Goal: Information Seeking & Learning: Compare options

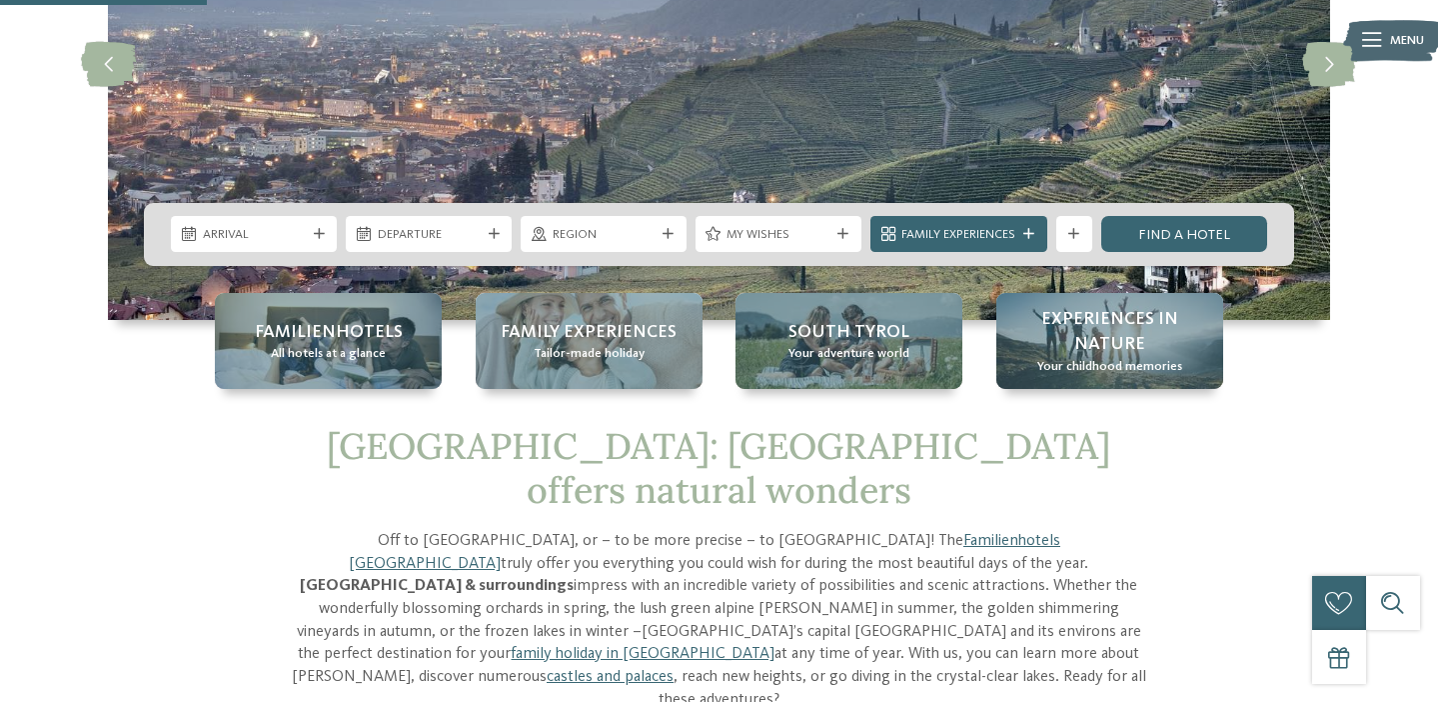
click at [230, 314] on div "Familienhotels All hotels at a glance" at bounding box center [328, 341] width 227 height 96
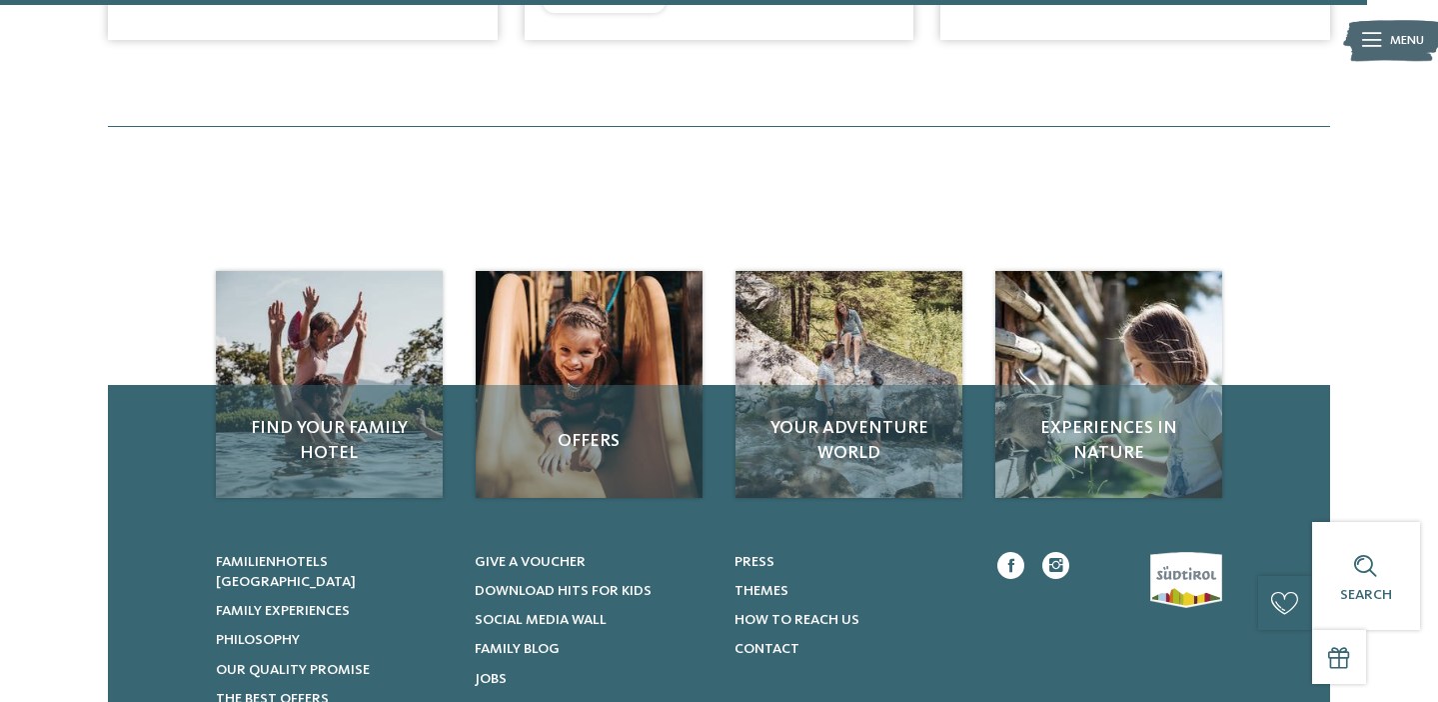
scroll to position [5392, 0]
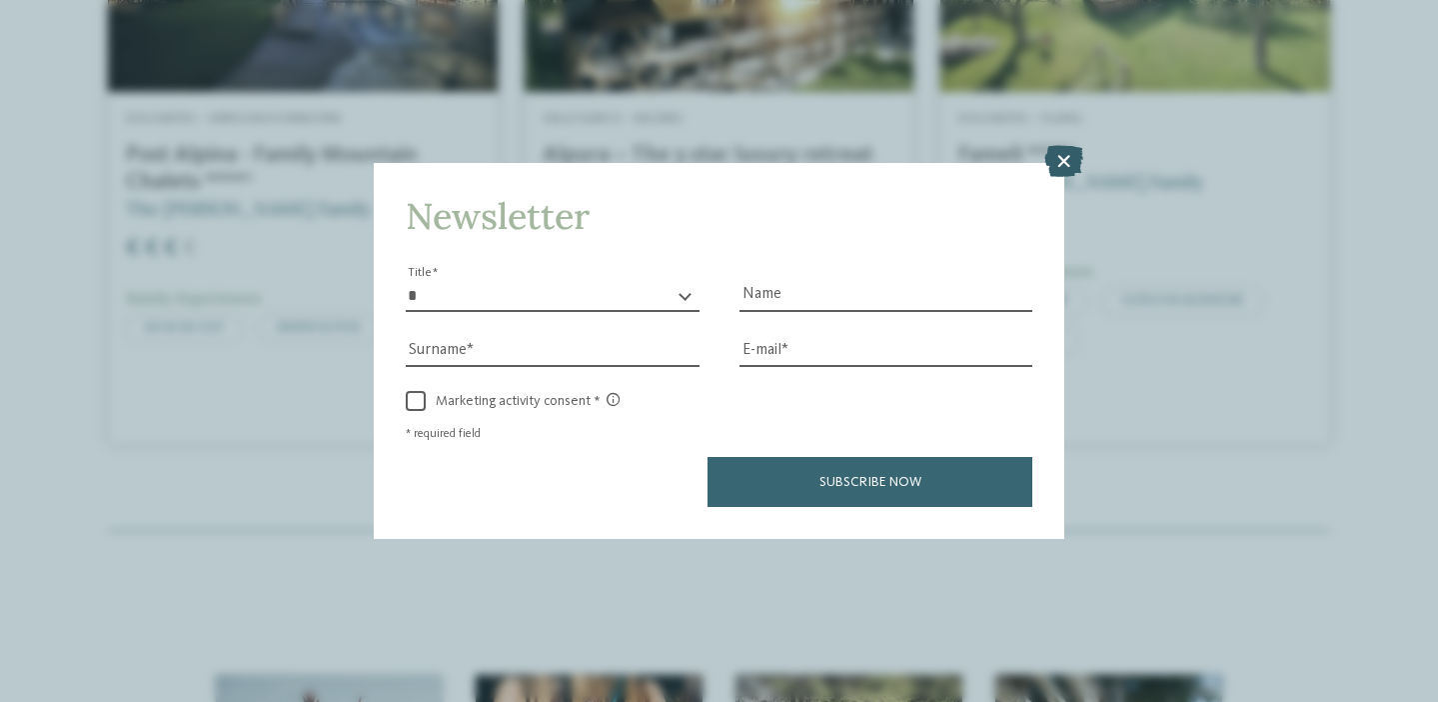
click at [1076, 149] on icon at bounding box center [1063, 162] width 39 height 32
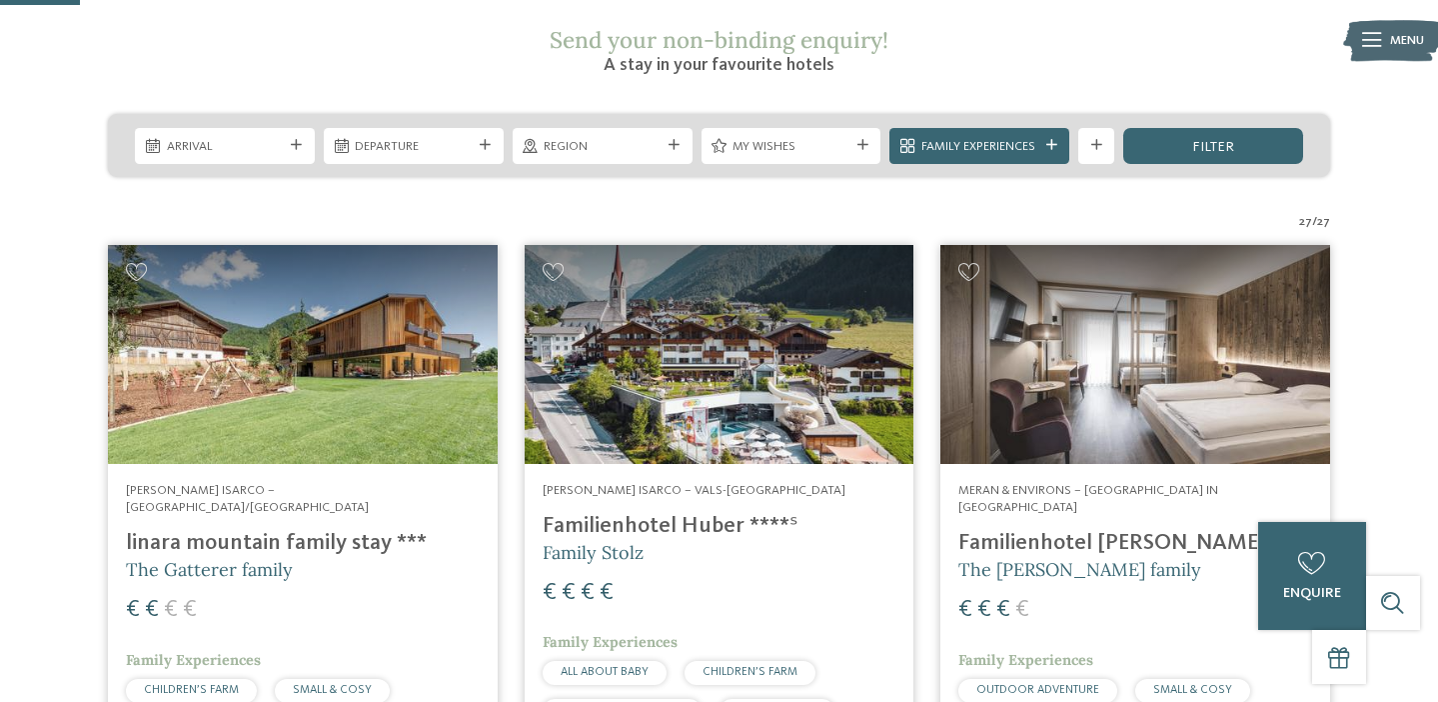
scroll to position [352, 0]
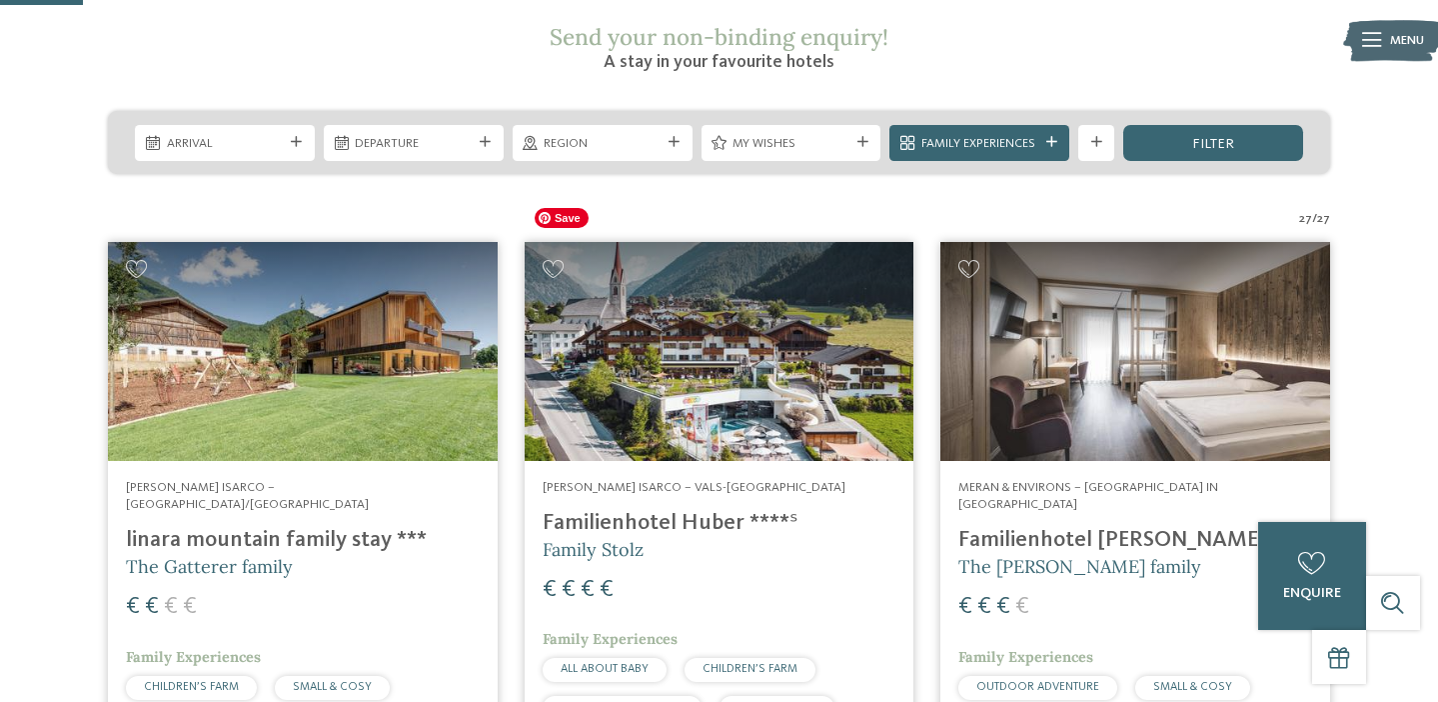
click at [752, 328] on img at bounding box center [720, 351] width 390 height 219
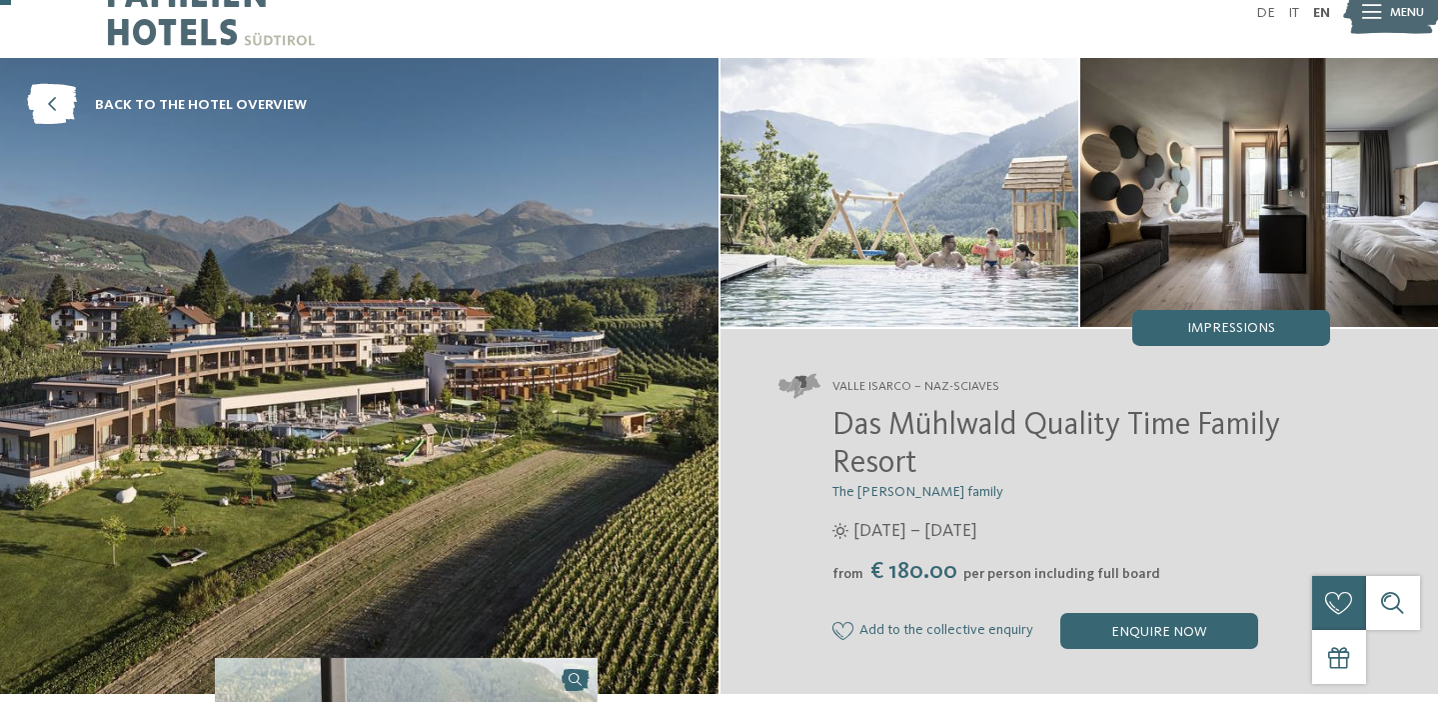
scroll to position [29, 0]
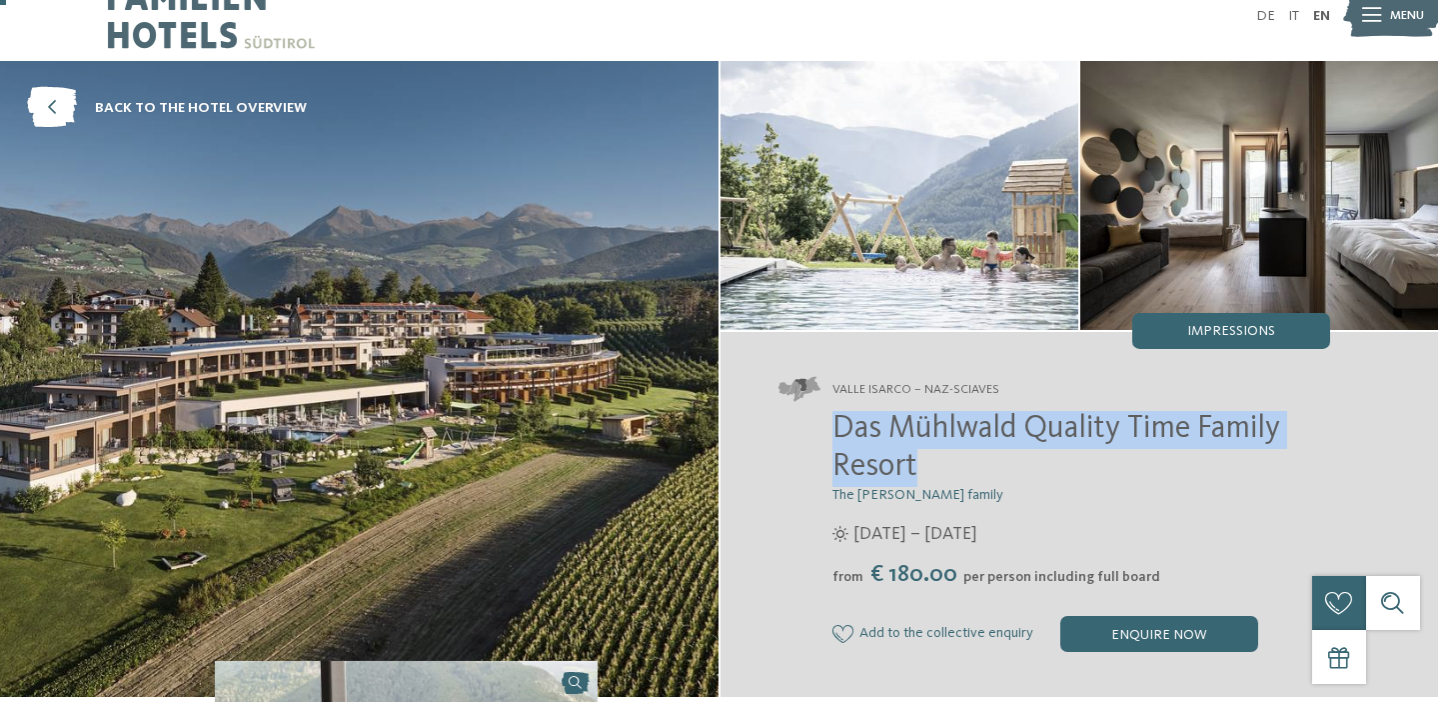
drag, startPoint x: 925, startPoint y: 484, endPoint x: 816, endPoint y: 424, distance: 124.3
click at [816, 424] on div "Das Mühlwald Quality Time Family Resort The Tauber family 12/04 – 30/11/2025 fr…" at bounding box center [1054, 531] width 552 height 241
copy span "Das Mühlwald Quality Time Family Resort"
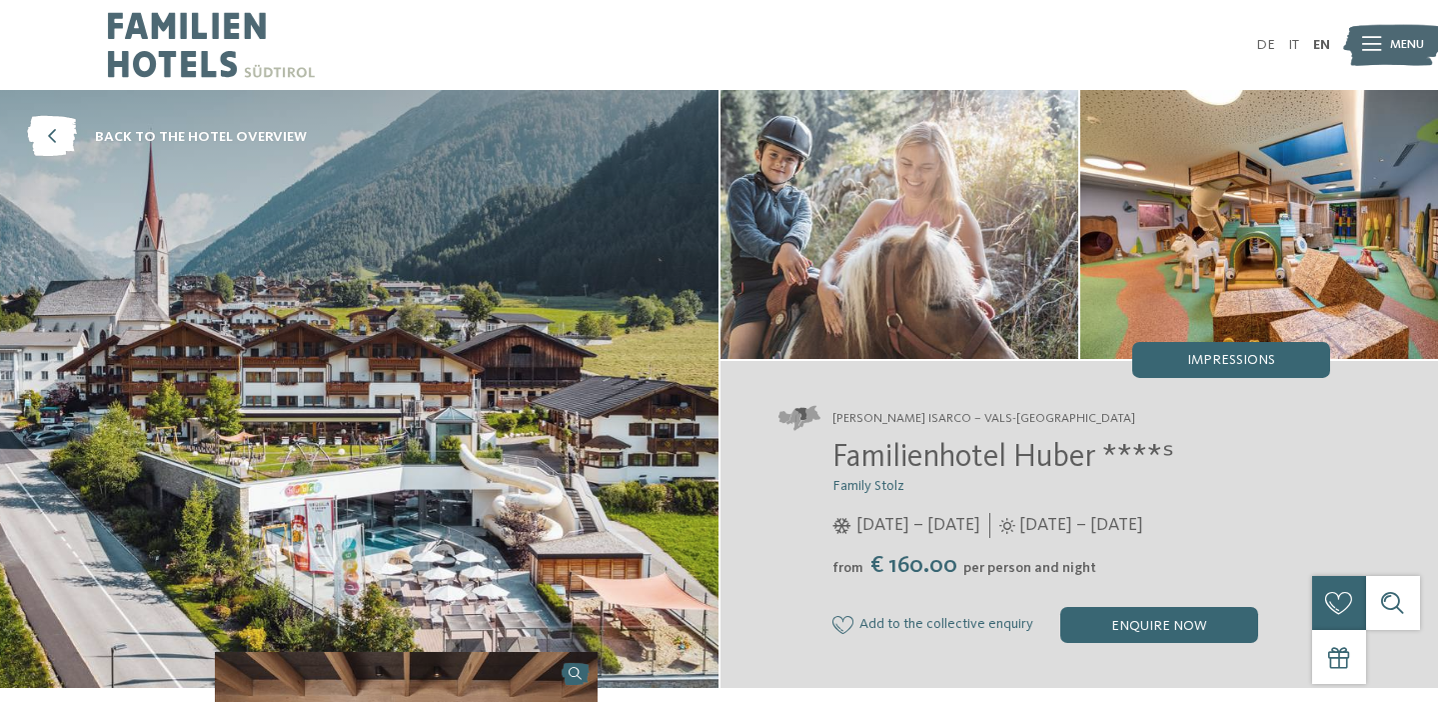
click at [1104, 466] on span "Familienhotel Huber ****ˢ" at bounding box center [1003, 458] width 342 height 32
drag, startPoint x: 1102, startPoint y: 449, endPoint x: 815, endPoint y: 453, distance: 286.8
click at [815, 453] on div "Familienhotel Huber ****ˢ Family Stolz 05/12/2025 – 12/04/2026 01/05 – 05/12/20…" at bounding box center [1054, 541] width 552 height 203
copy span "Familienhotel Huber"
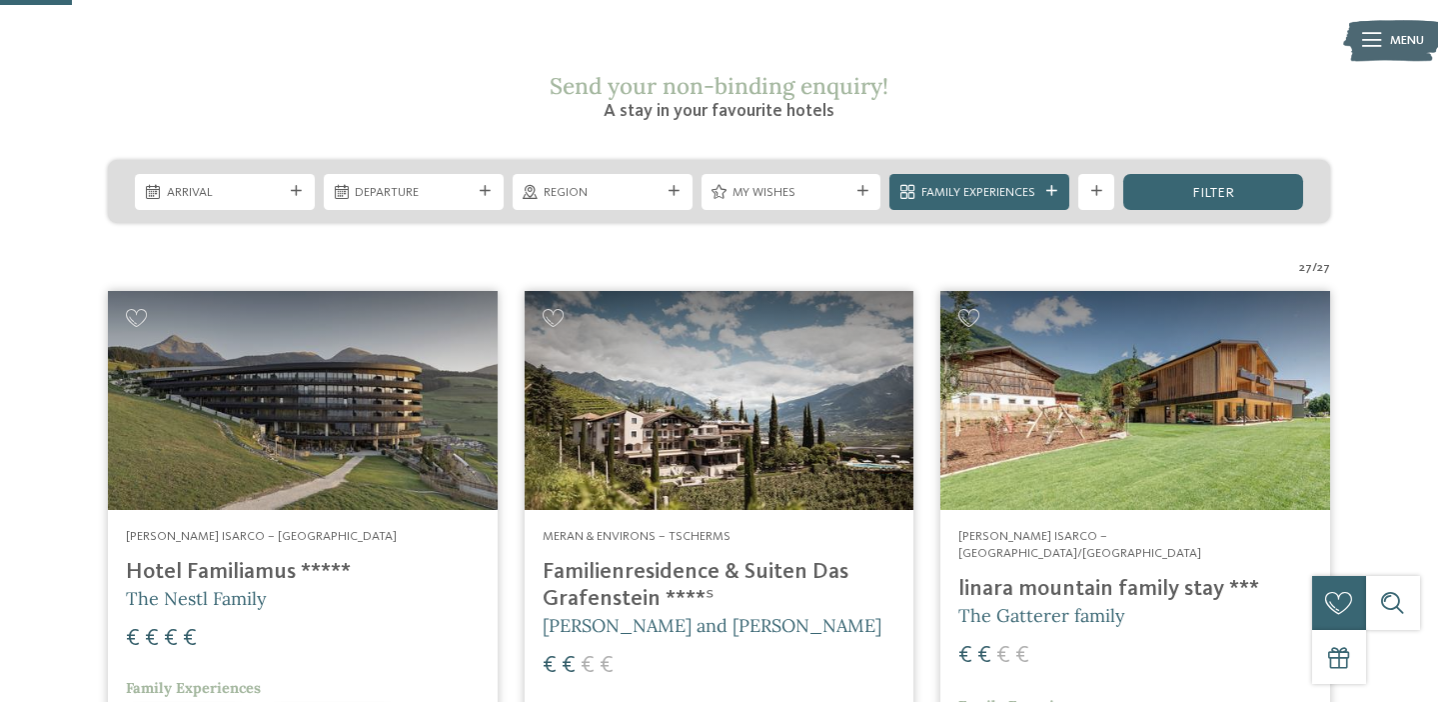
scroll to position [316, 0]
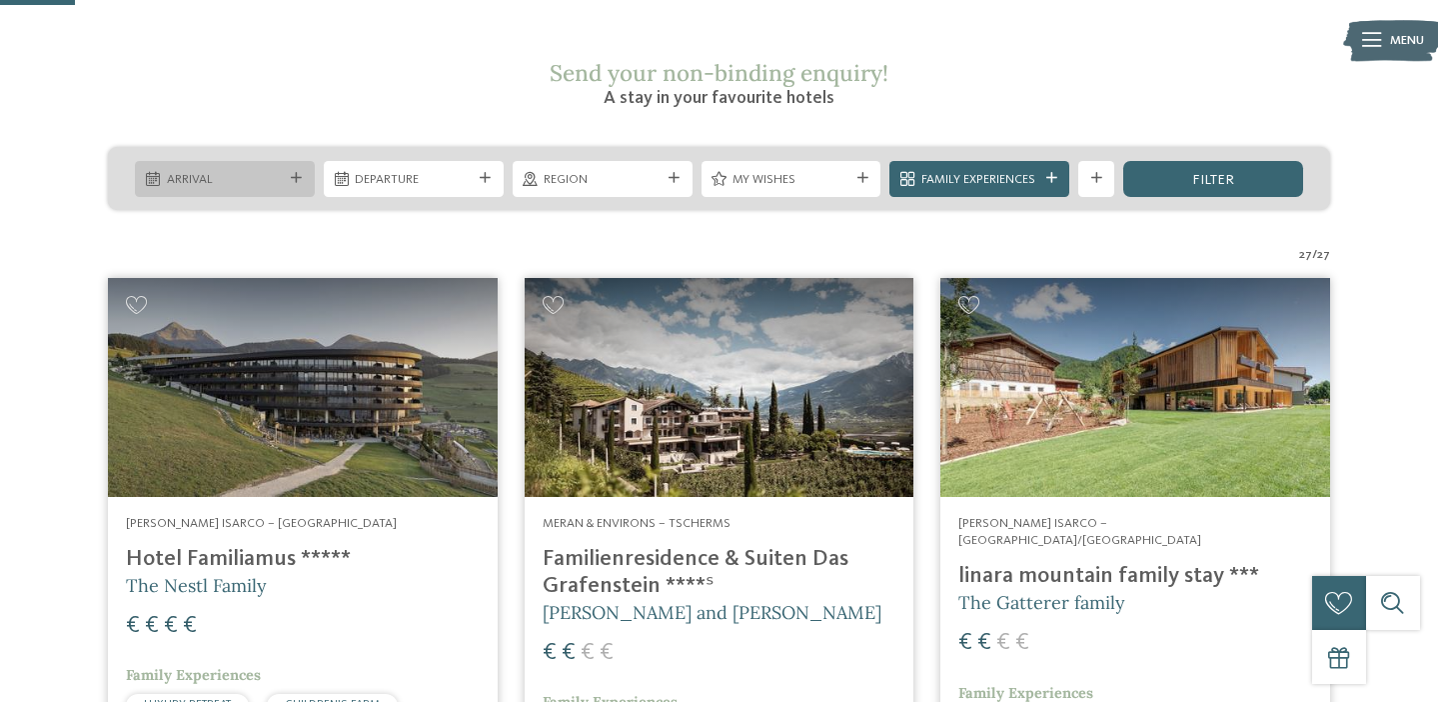
click at [289, 173] on div at bounding box center [297, 178] width 18 height 11
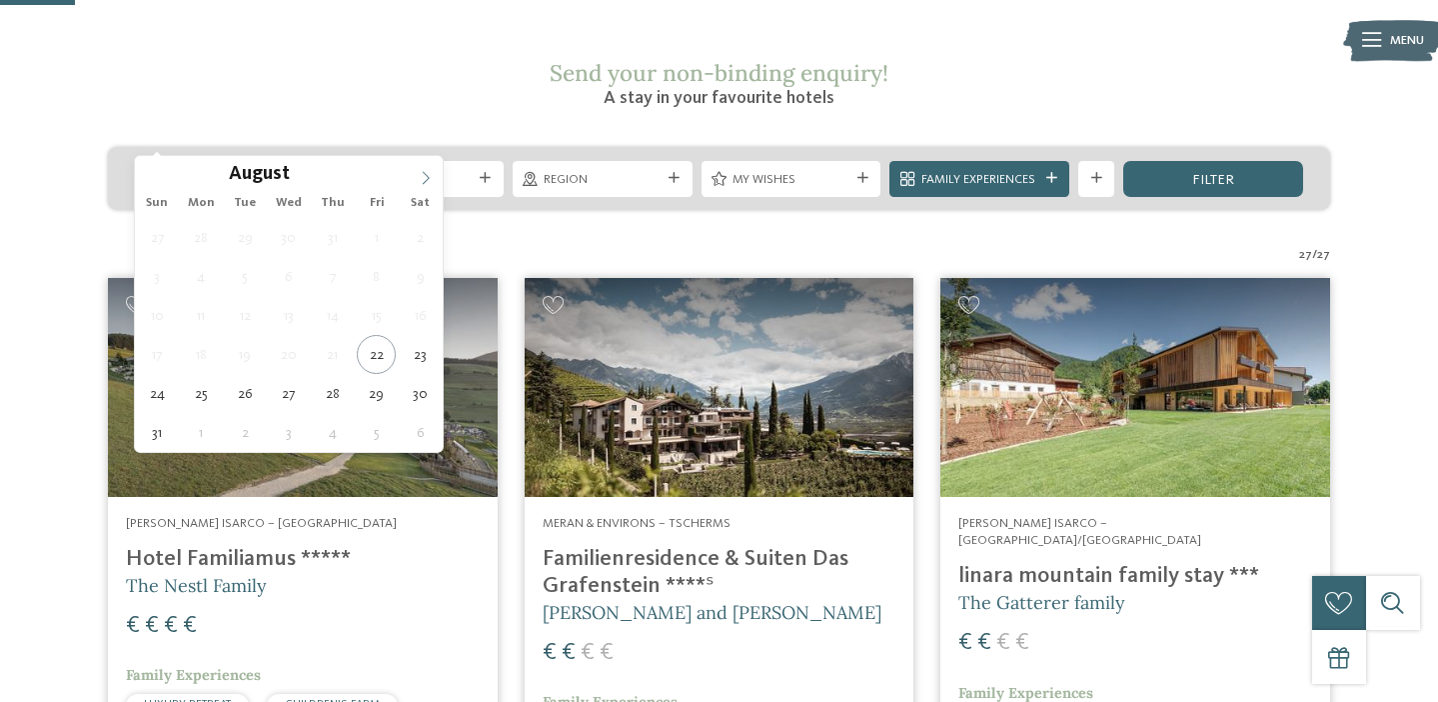
click at [423, 184] on icon at bounding box center [426, 178] width 7 height 13
type div "11.10.2025"
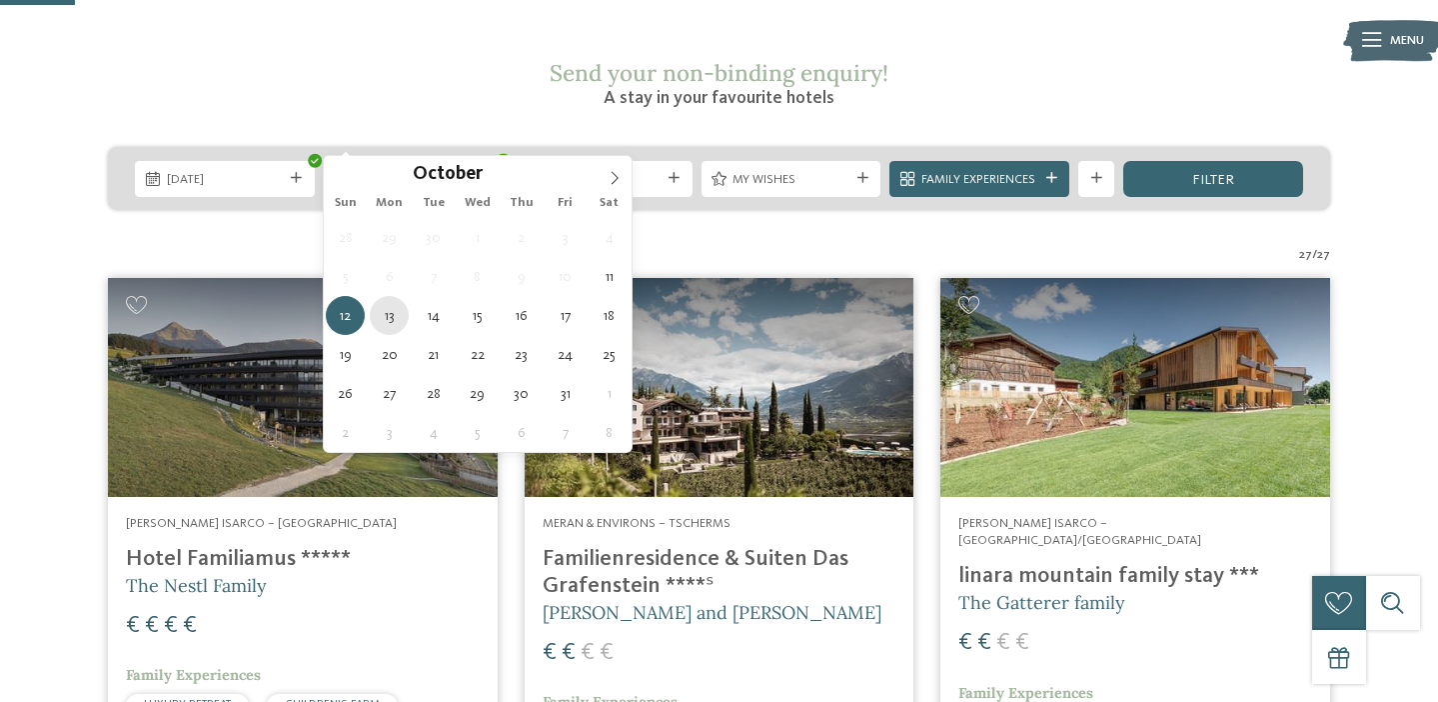
type div "13.10.2025"
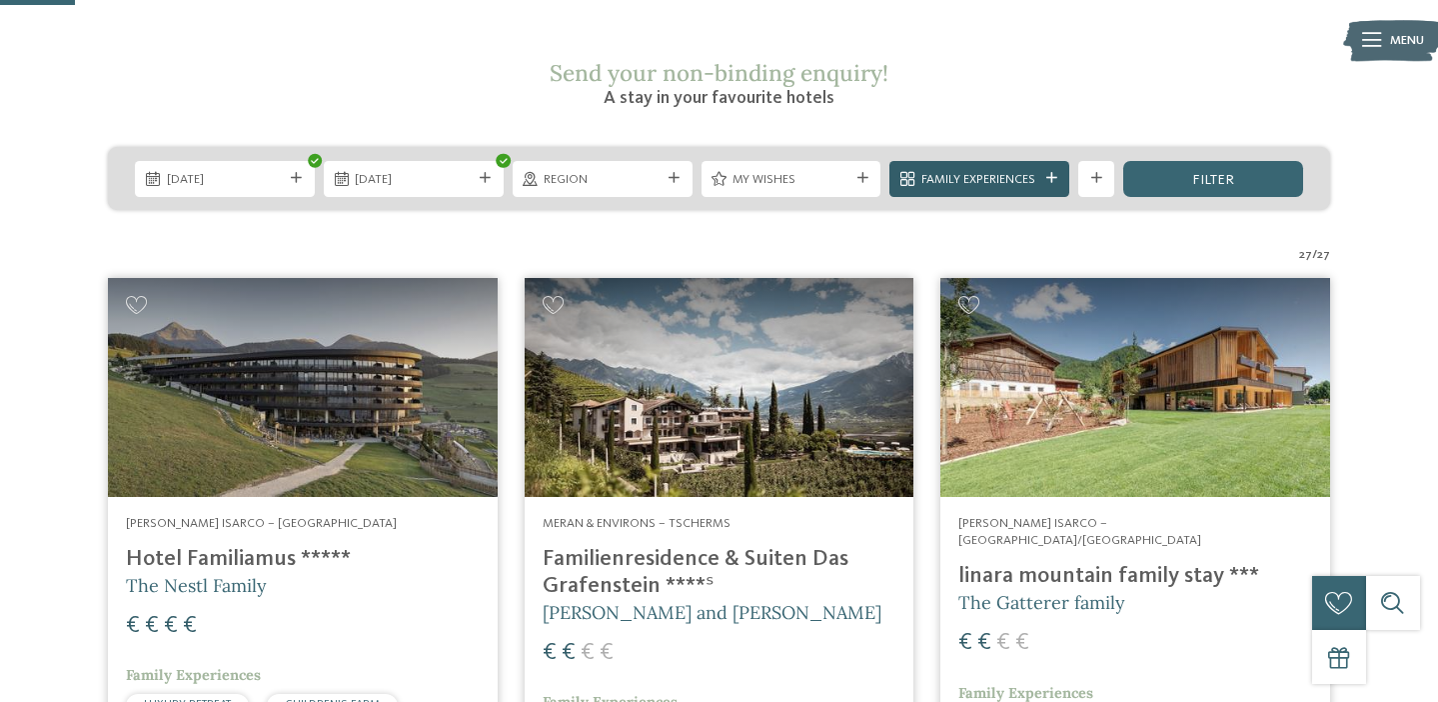
click at [999, 161] on div "Family Experiences" at bounding box center [979, 179] width 180 height 36
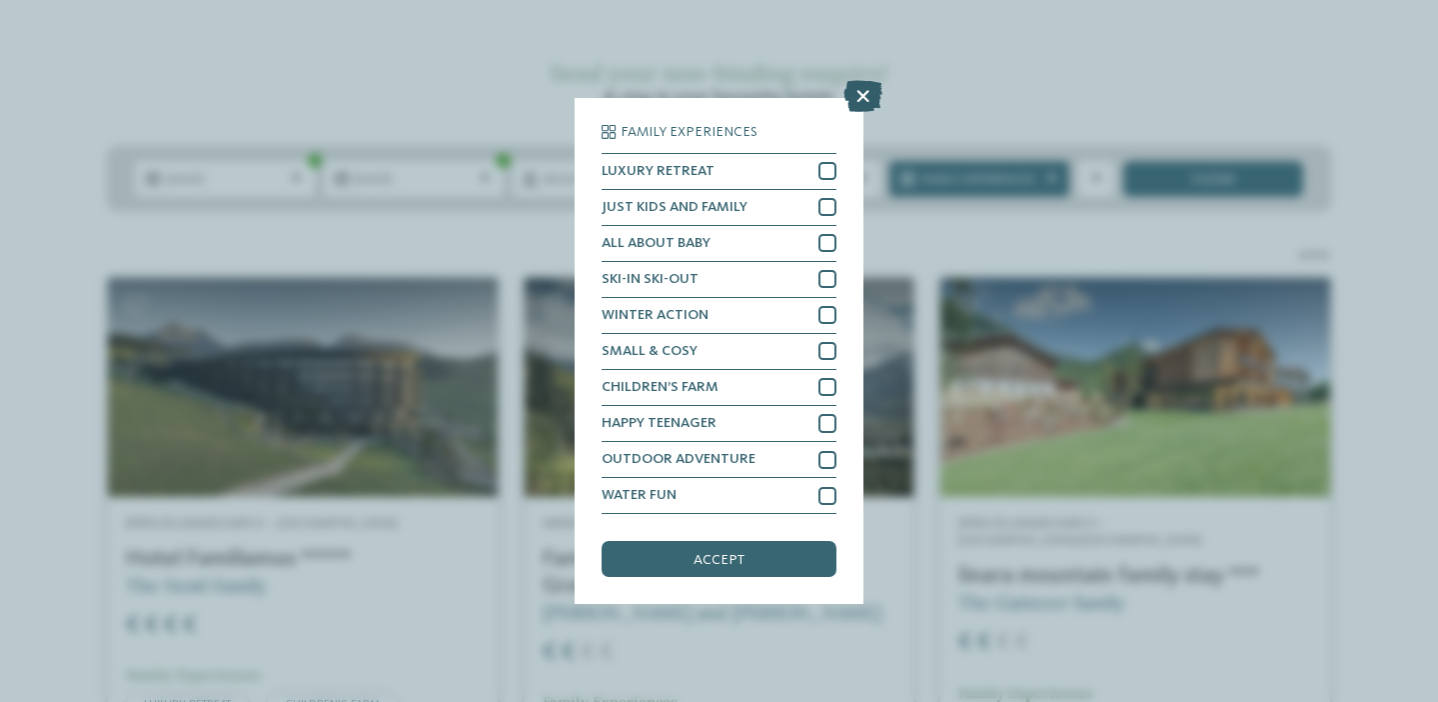
click at [860, 106] on icon at bounding box center [862, 96] width 39 height 32
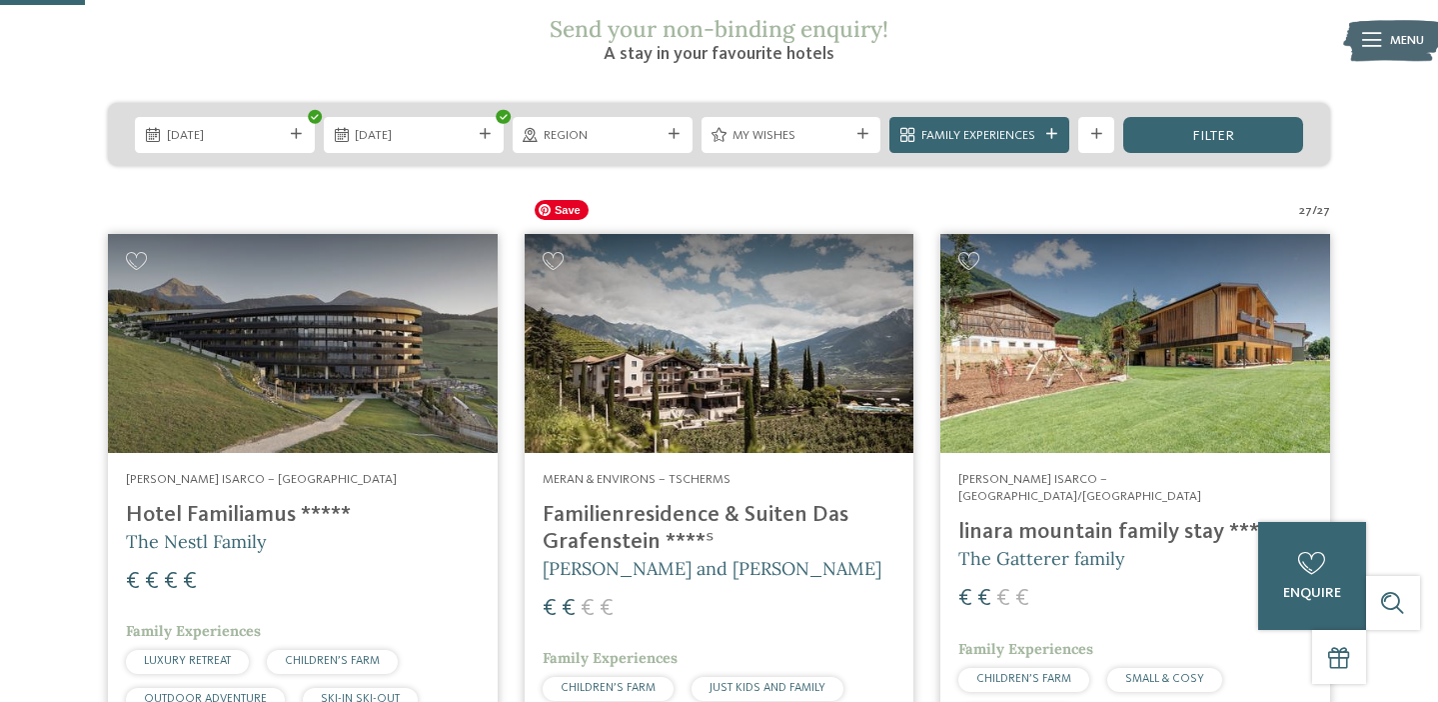
scroll to position [359, 0]
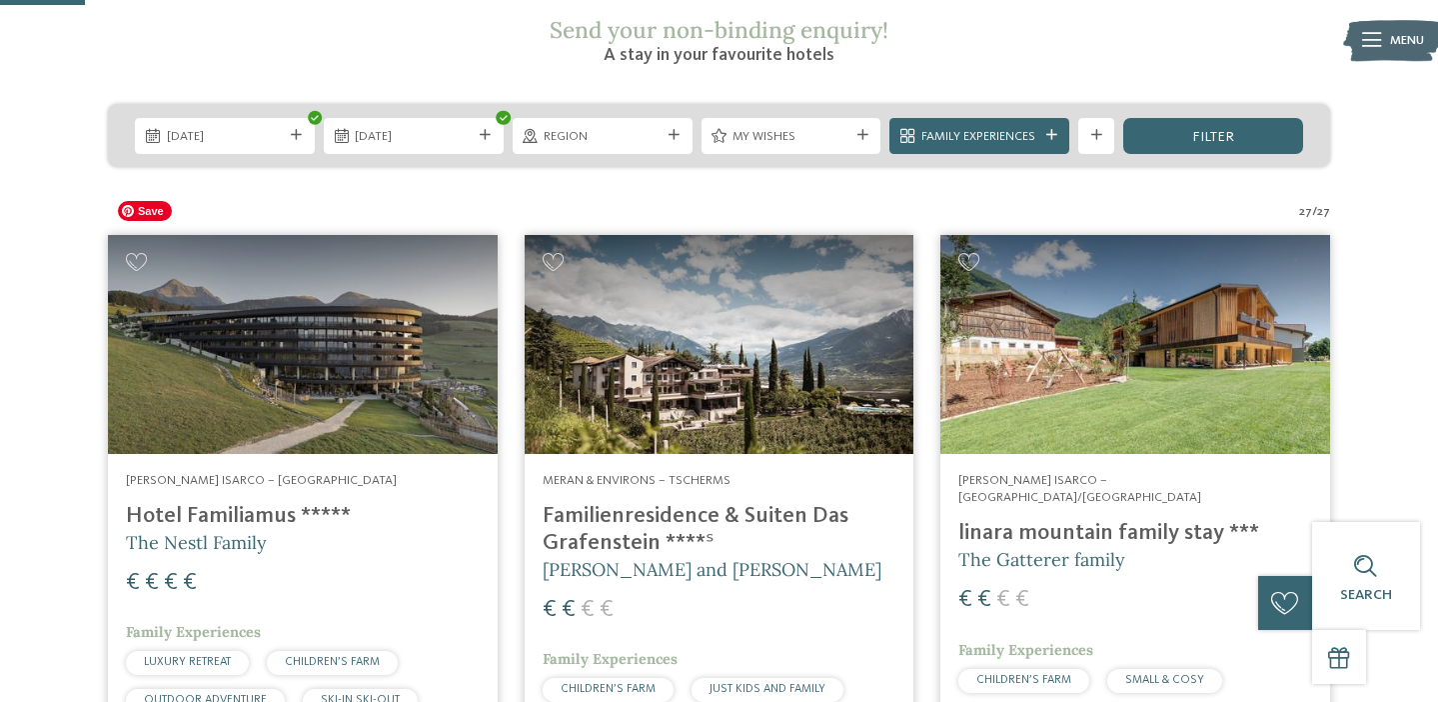
click at [346, 353] on img at bounding box center [303, 344] width 390 height 219
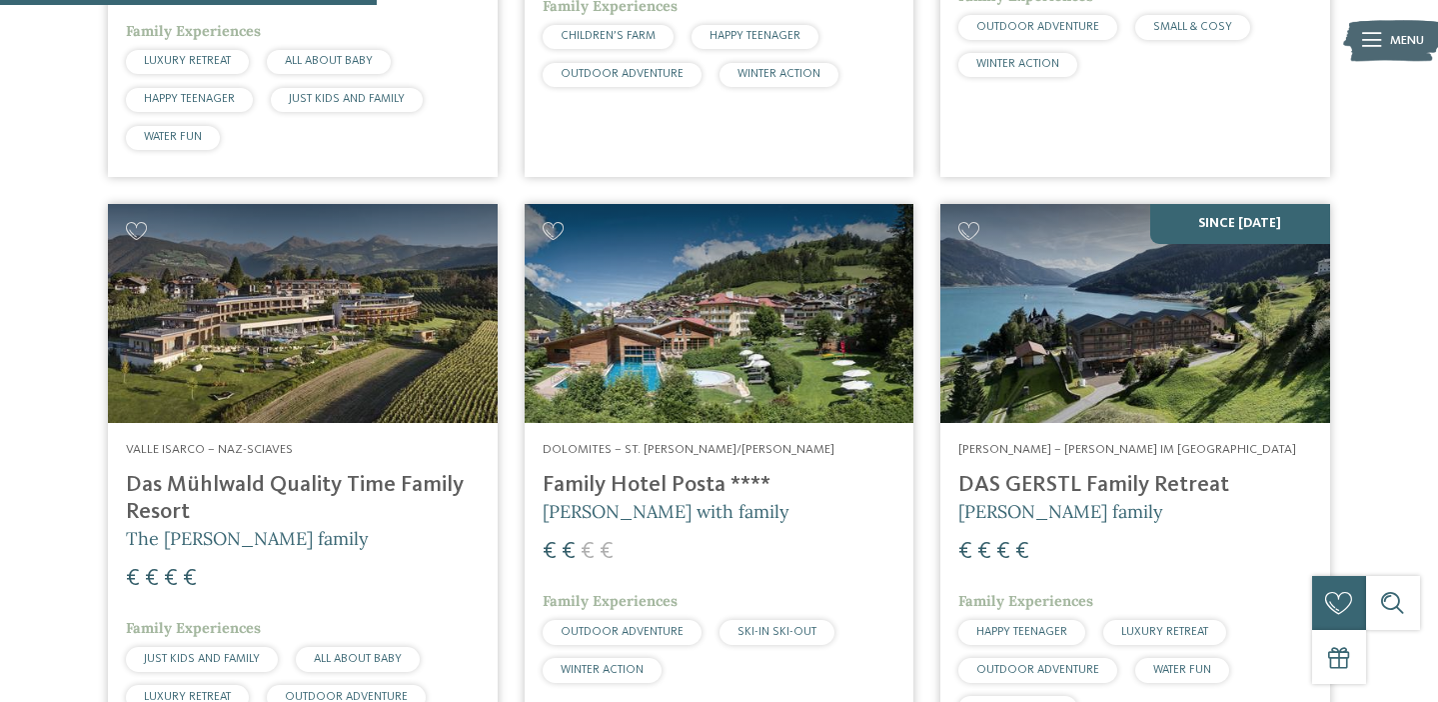
scroll to position [1587, 0]
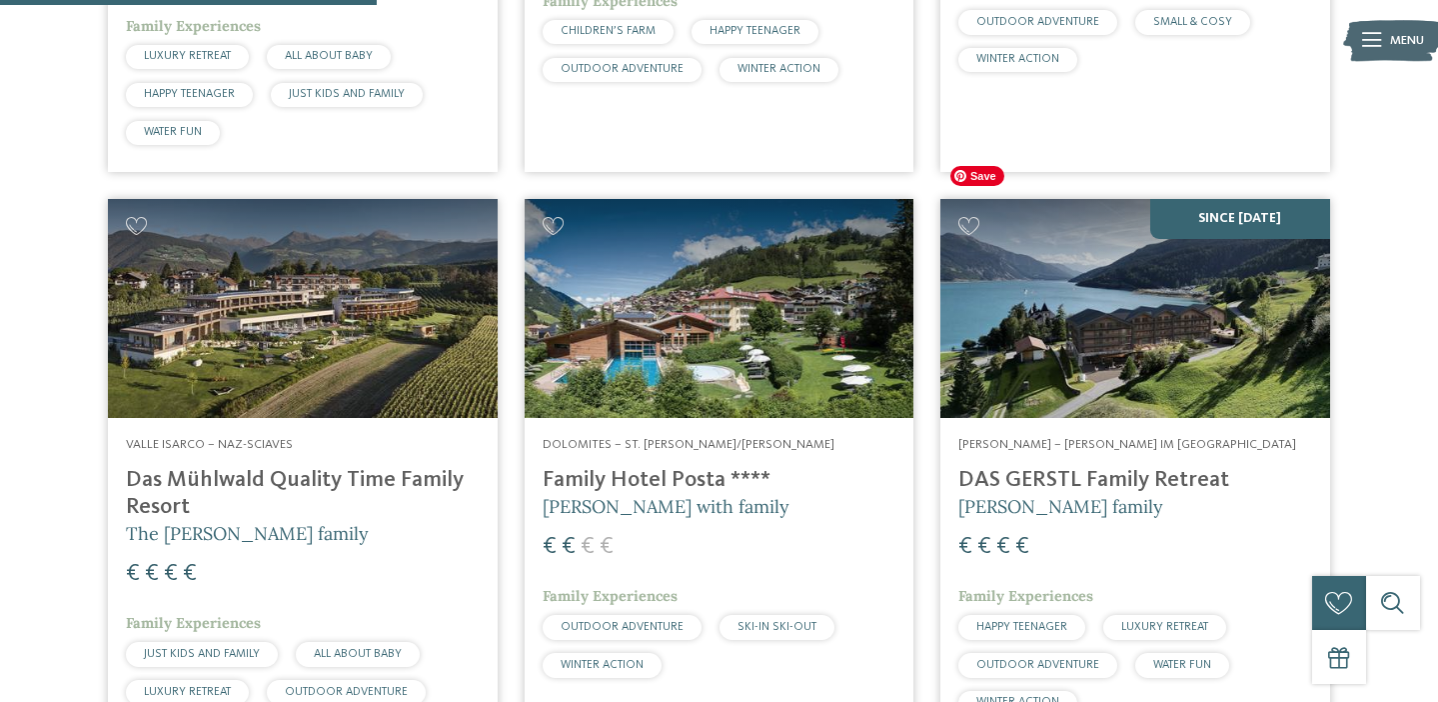
click at [990, 265] on img at bounding box center [1135, 308] width 390 height 219
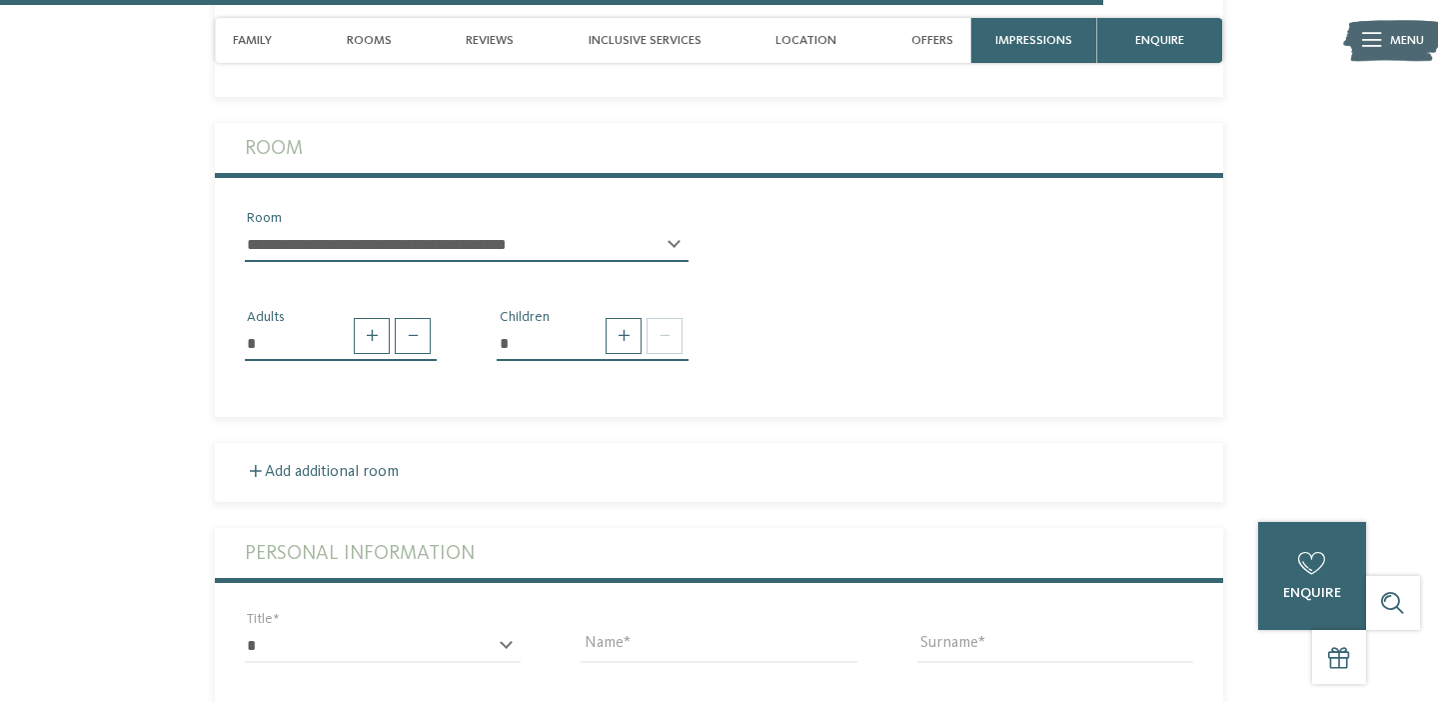
scroll to position [5114, 0]
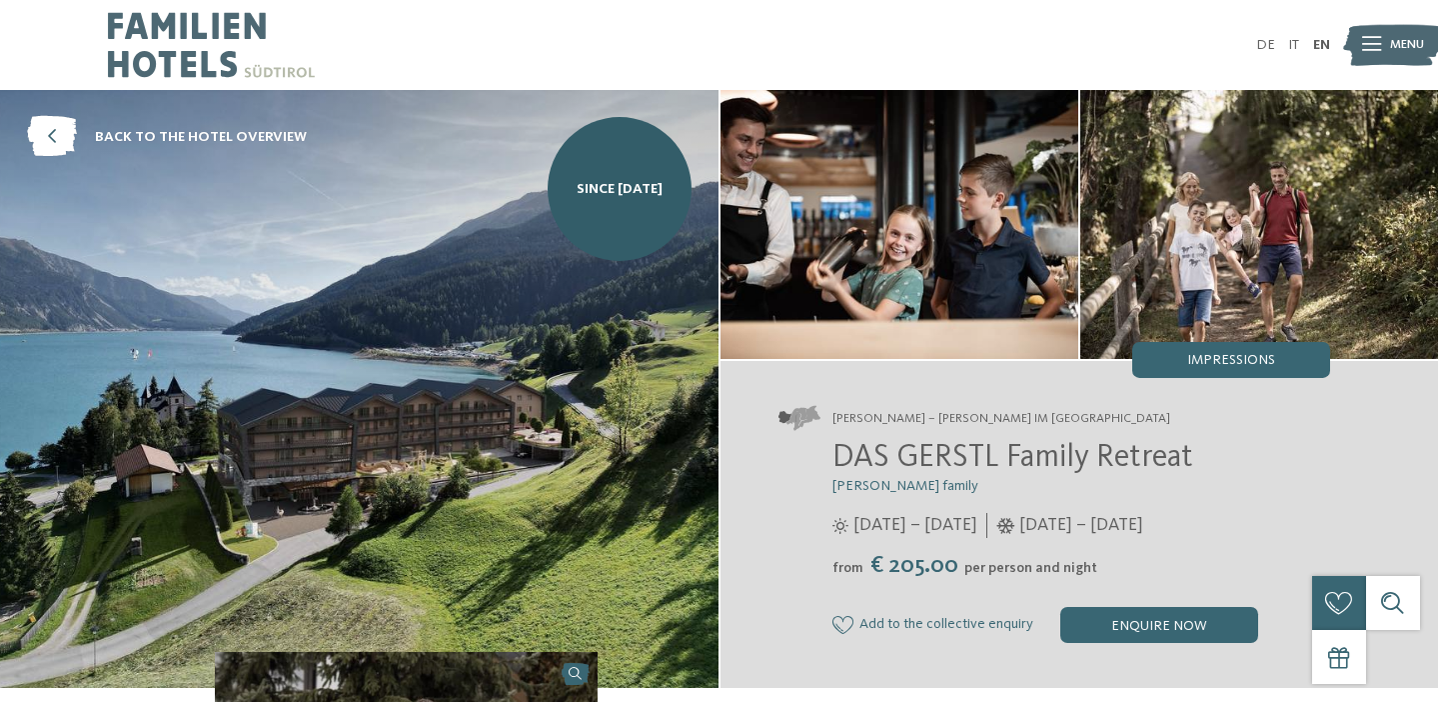
click at [1016, 454] on span "DAS GERSTL Family Retreat" at bounding box center [1012, 458] width 361 height 32
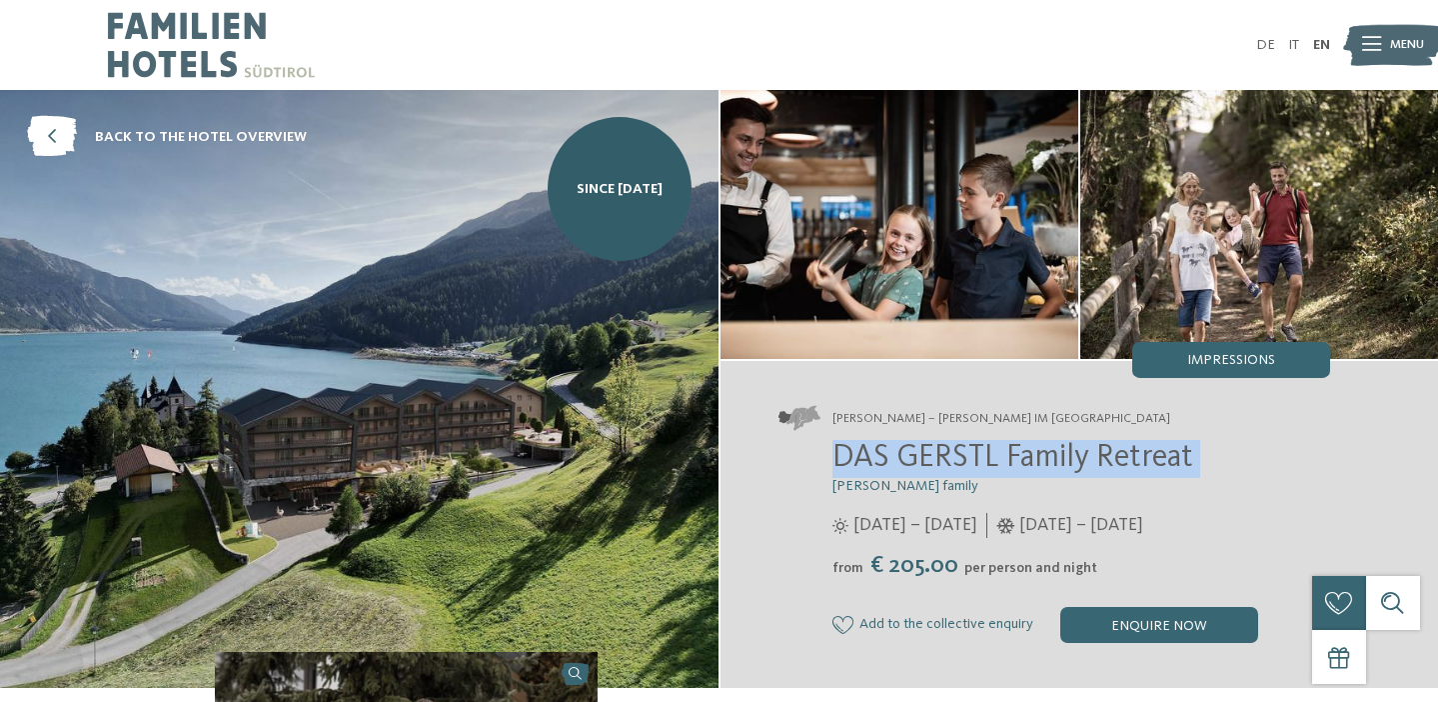
copy div "DAS GERSTL Family Retreat"
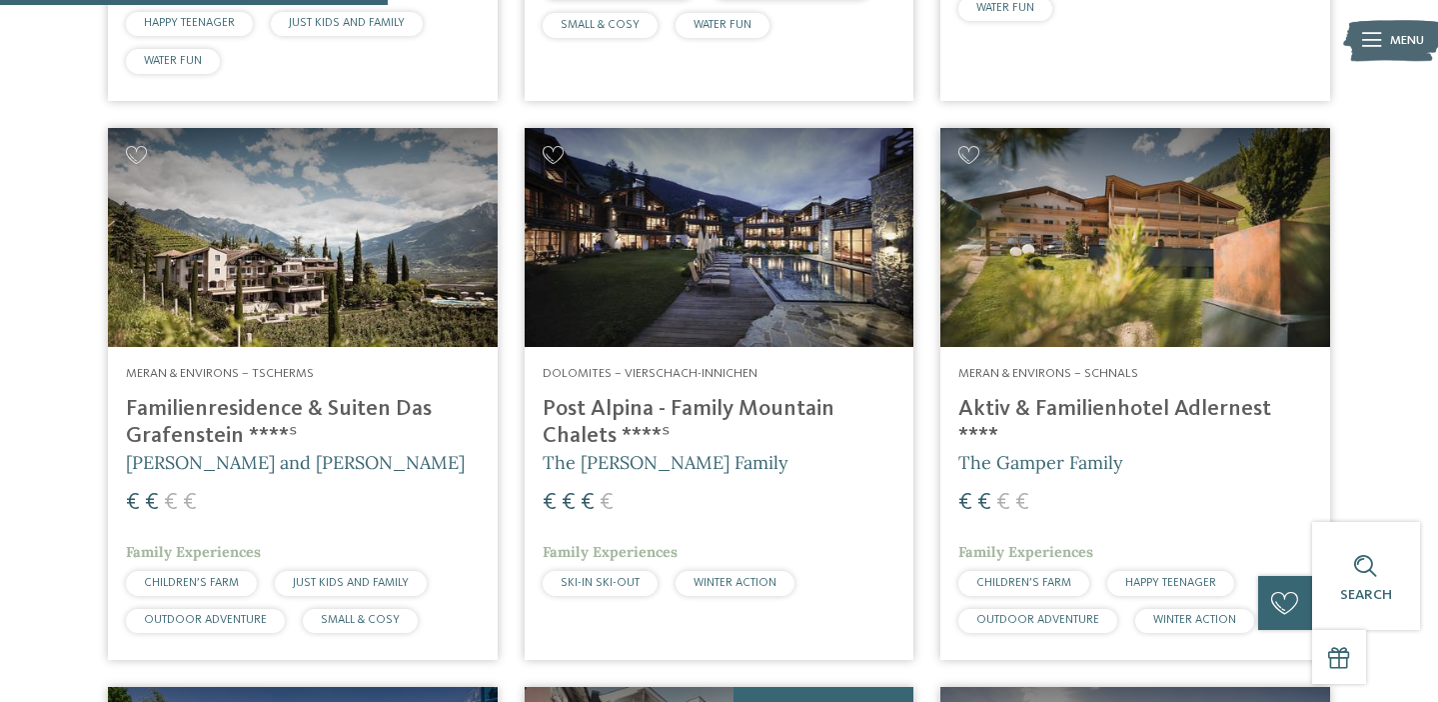
scroll to position [1637, 0]
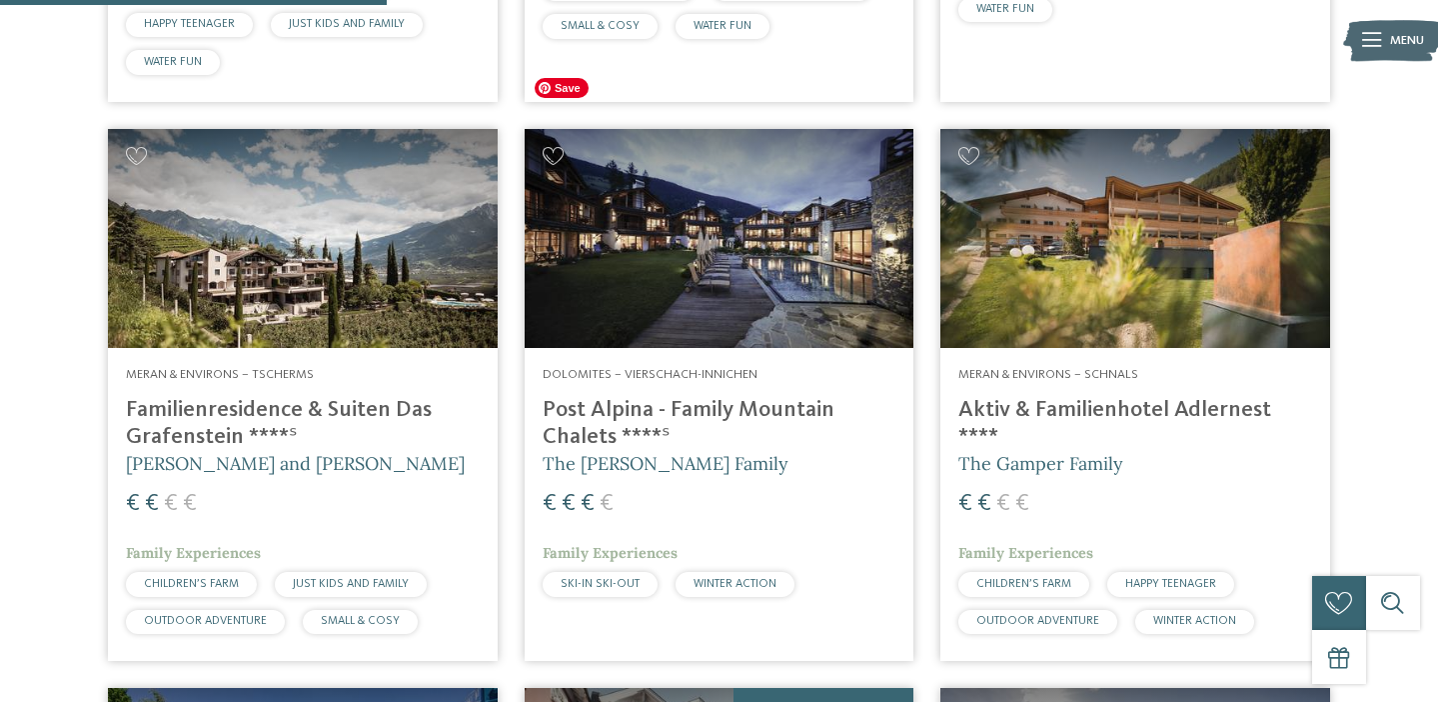
click at [849, 222] on img at bounding box center [720, 238] width 390 height 219
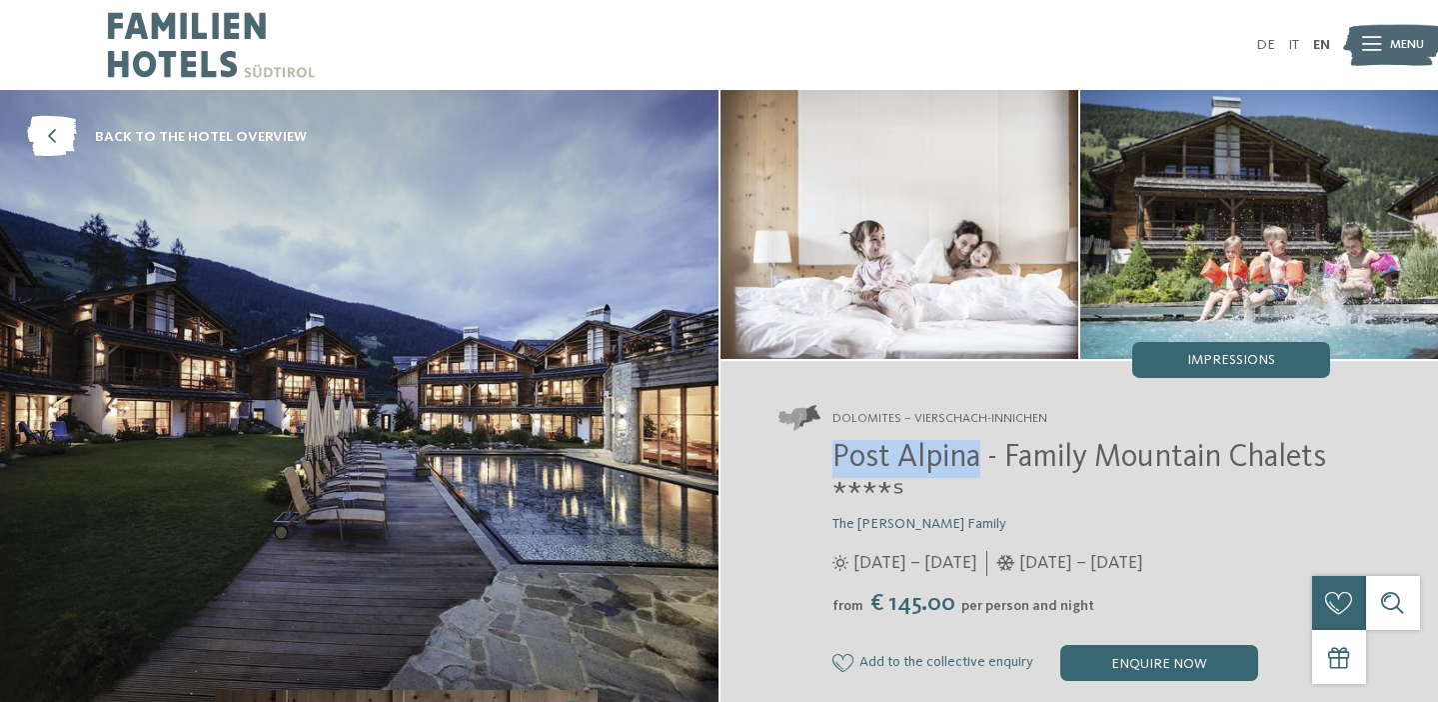
drag, startPoint x: 977, startPoint y: 454, endPoint x: 808, endPoint y: 453, distance: 168.9
click at [808, 453] on div "Post Alpina - Family Mountain Chalets ****ˢ The [PERSON_NAME] Family [DATE] – […" at bounding box center [1054, 560] width 552 height 241
copy span "Post Alpina"
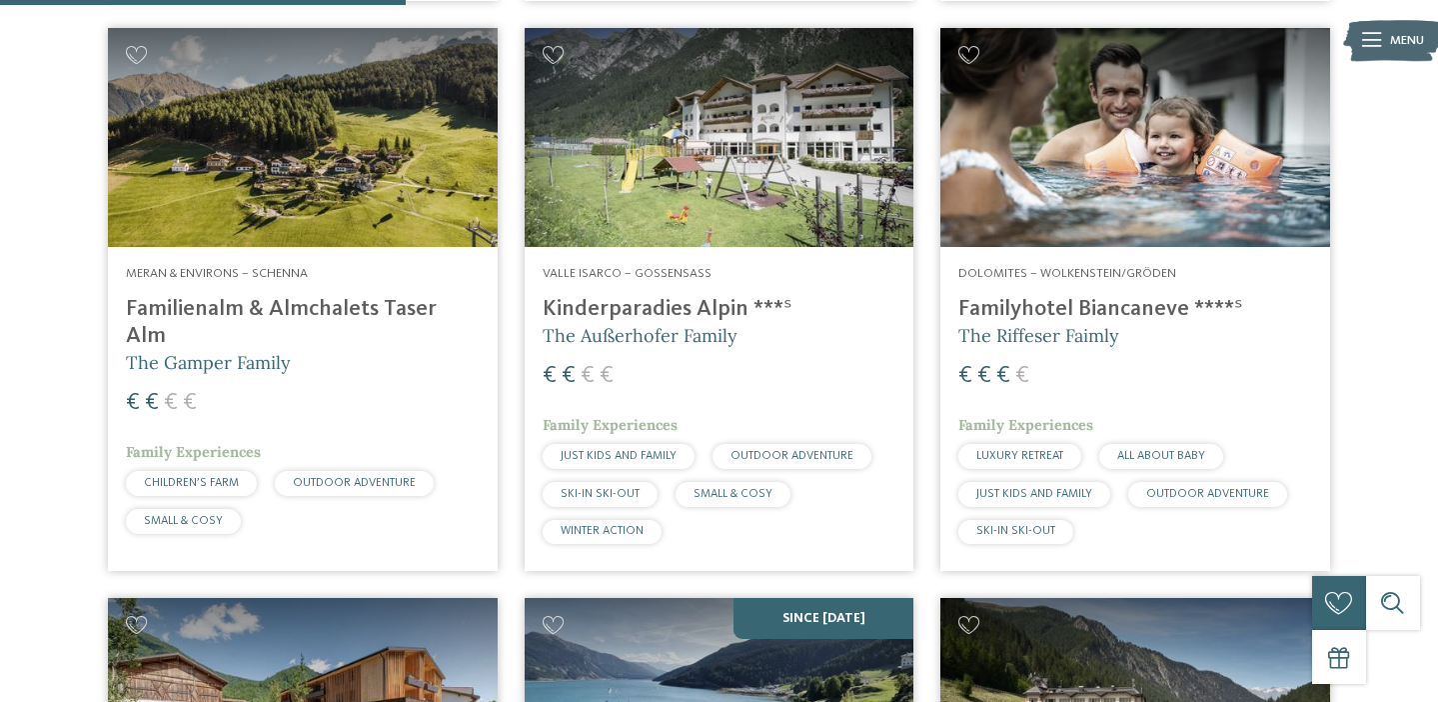
scroll to position [1723, 0]
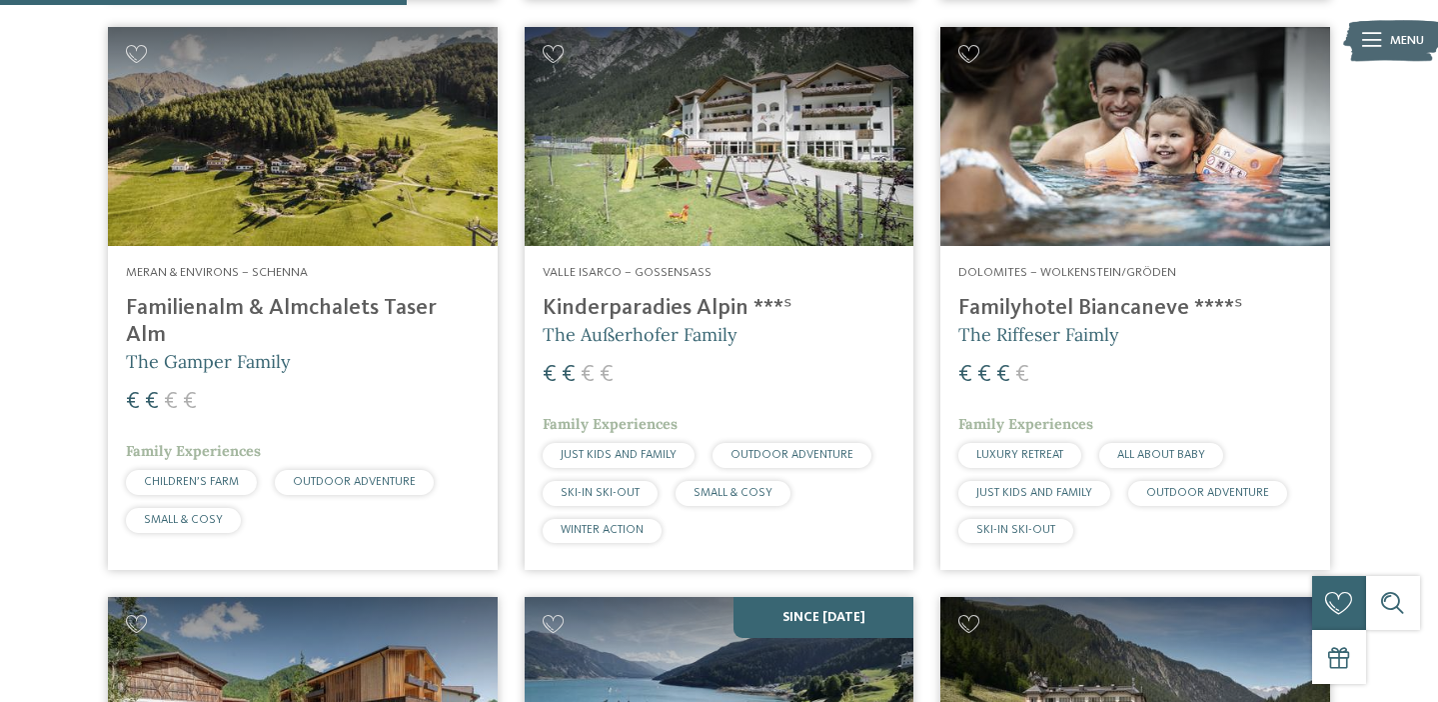
click at [1072, 159] on img at bounding box center [1135, 136] width 390 height 219
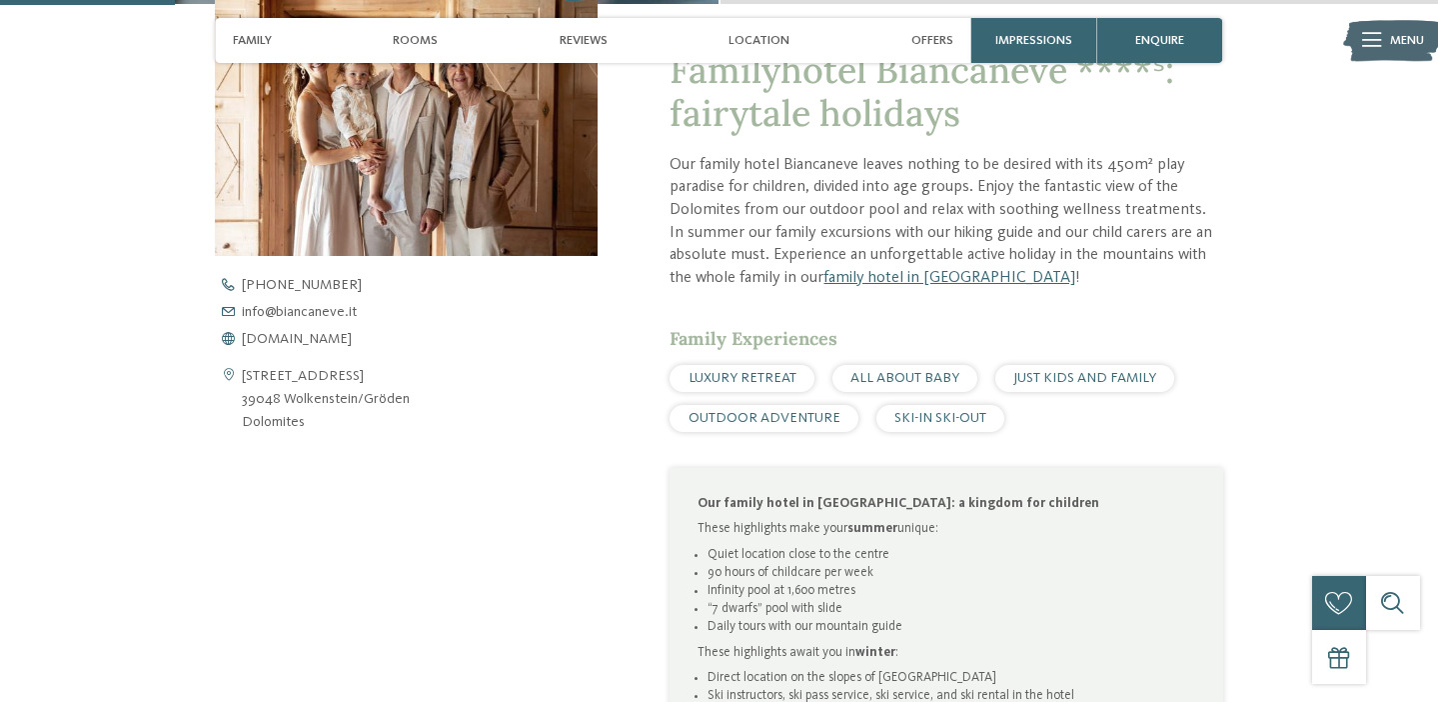
scroll to position [618, 0]
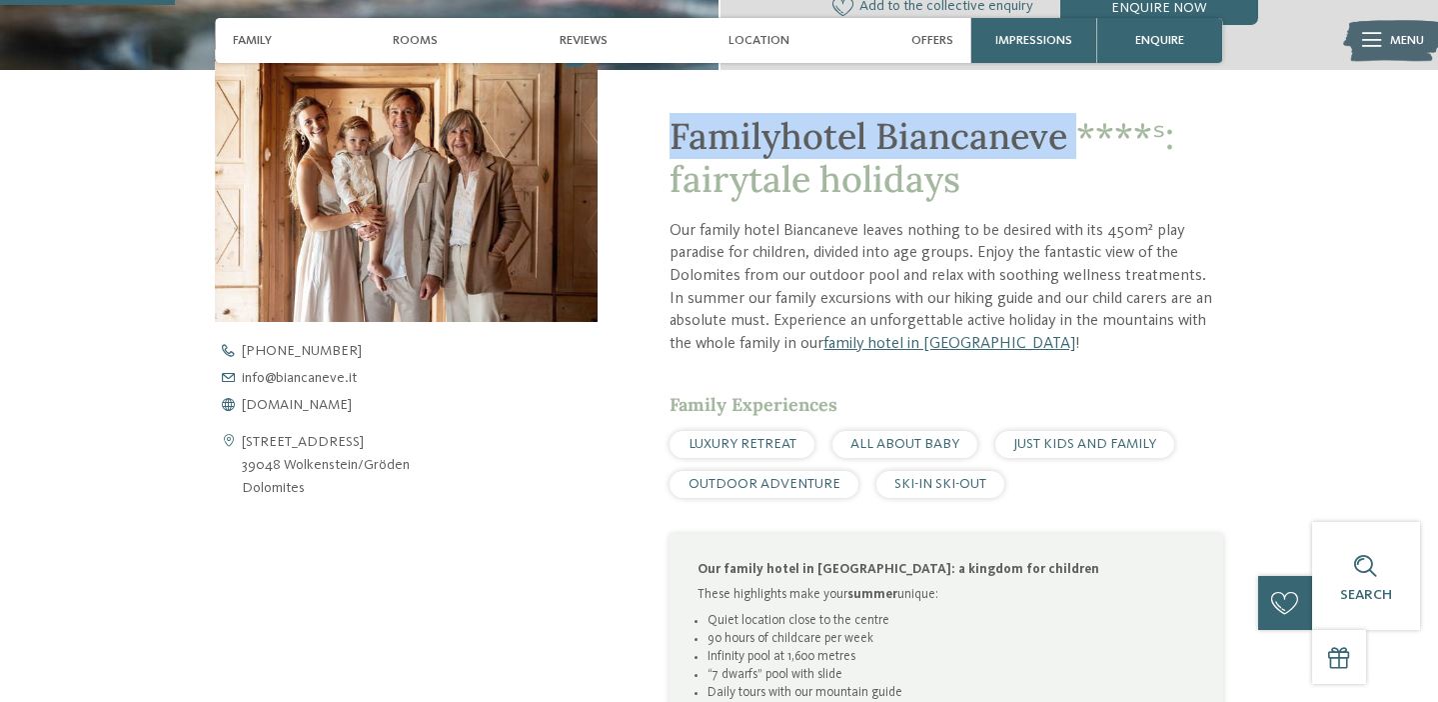
drag, startPoint x: 1074, startPoint y: 141, endPoint x: 617, endPoint y: 145, distance: 457.7
click at [617, 145] on div "Familyhotel Biancaneve ****ˢ: fairytale holidays Our family hotel Biancaneve le…" at bounding box center [911, 502] width 626 height 864
copy span "Familyhotel Biancaneve"
